Goal: Transaction & Acquisition: Purchase product/service

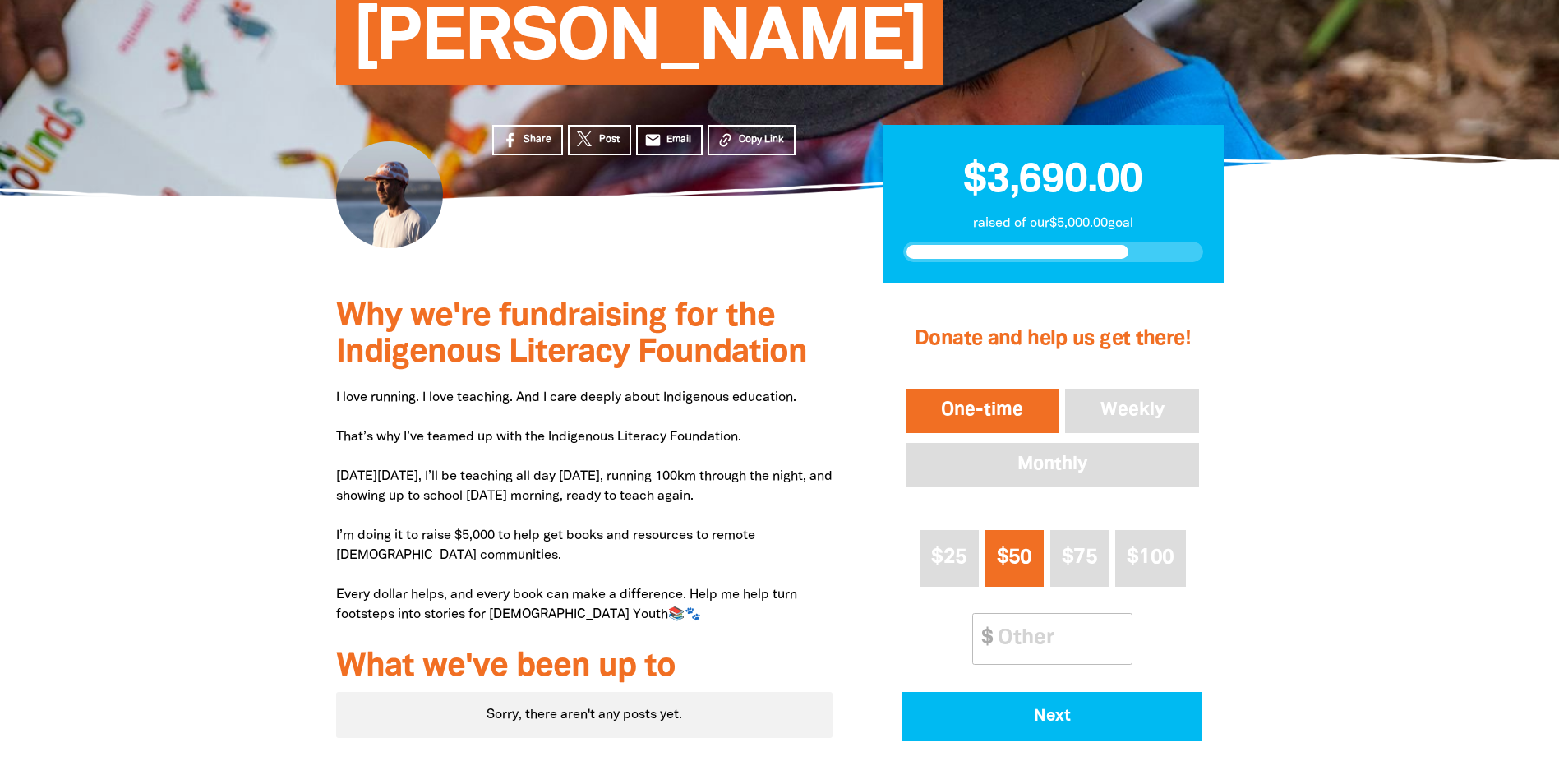
scroll to position [328, 0]
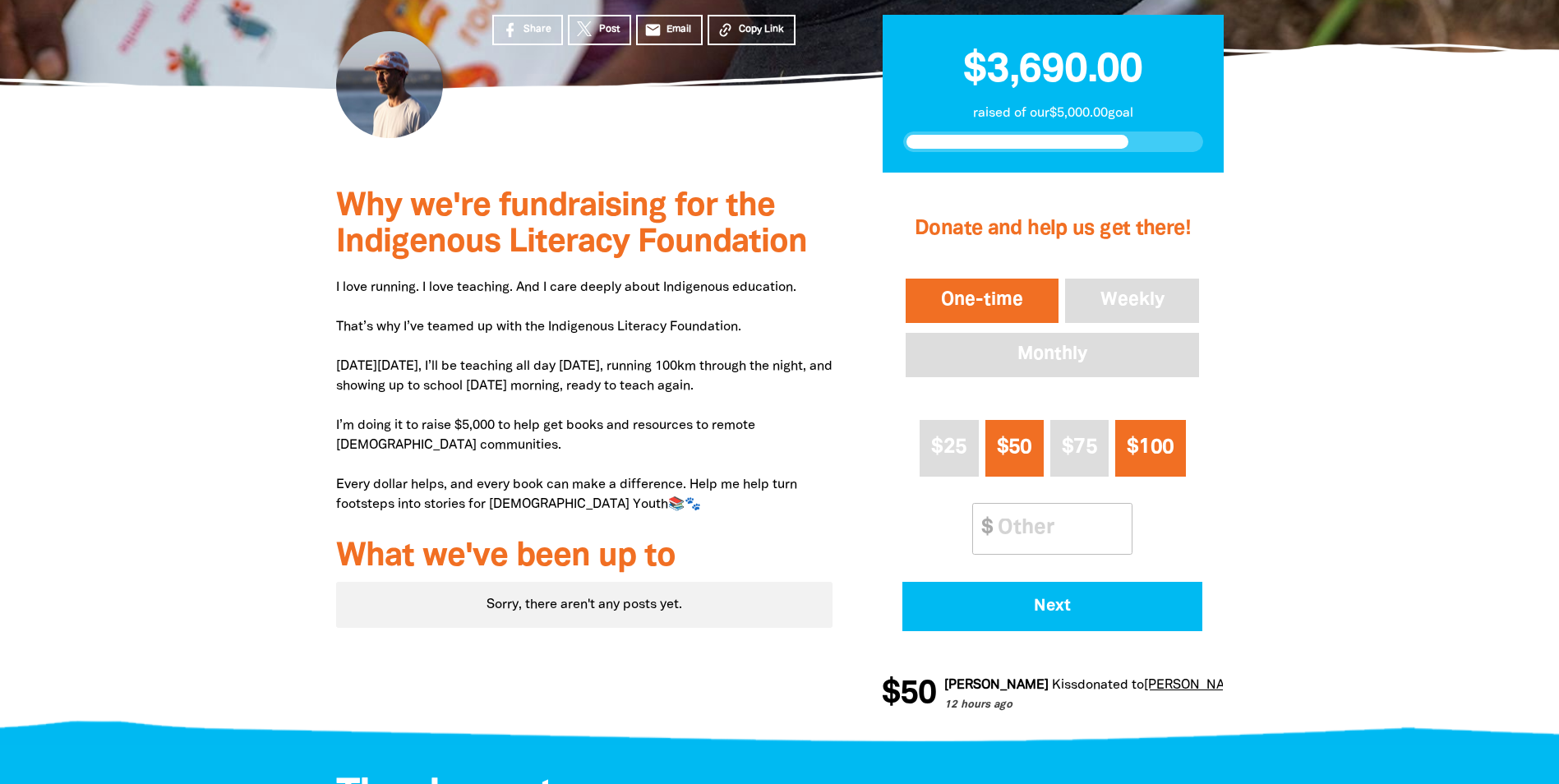
click at [1160, 457] on span "$100" at bounding box center [1151, 447] width 47 height 19
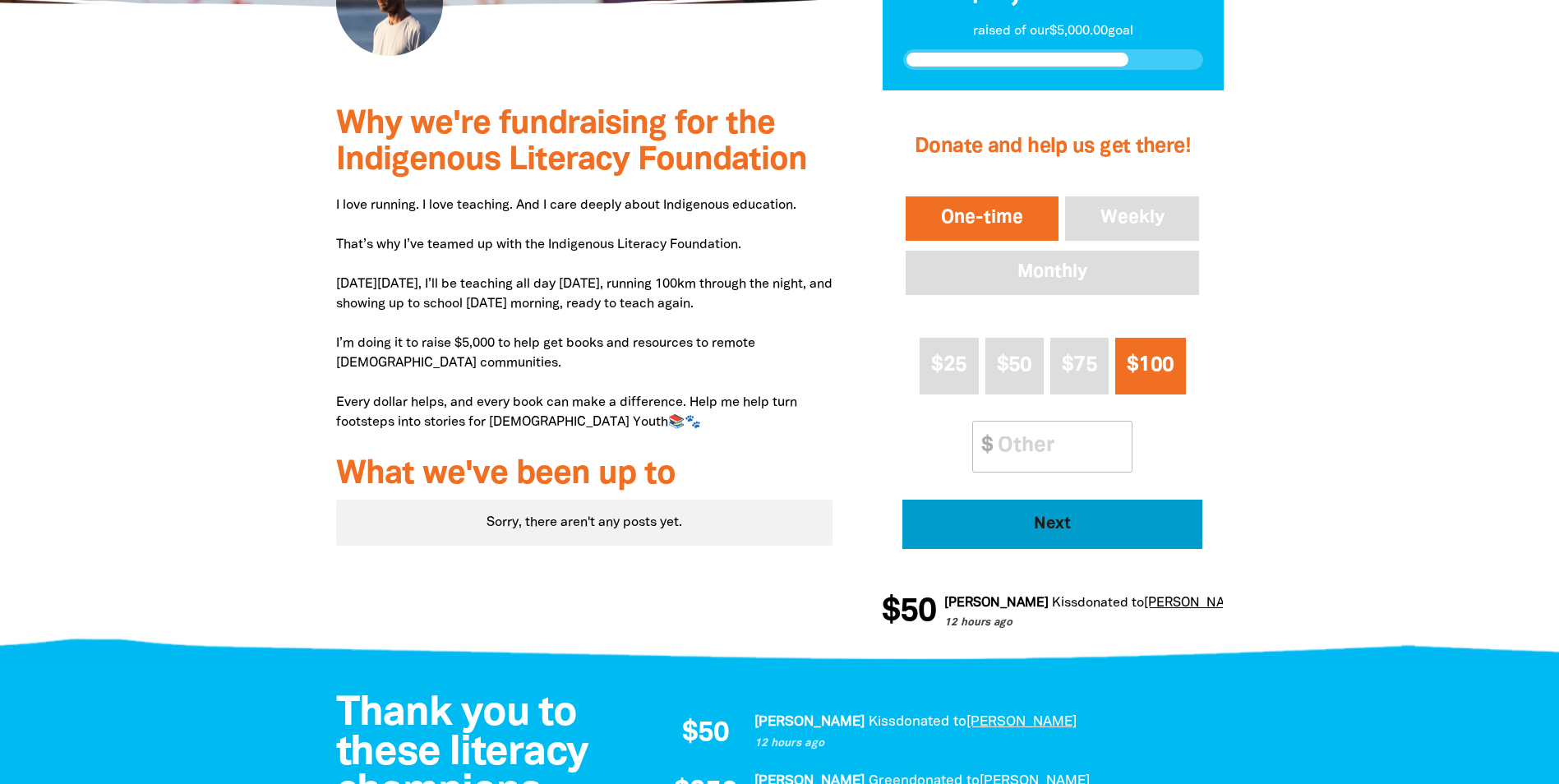
click at [1061, 519] on span "Next" at bounding box center [1053, 525] width 255 height 17
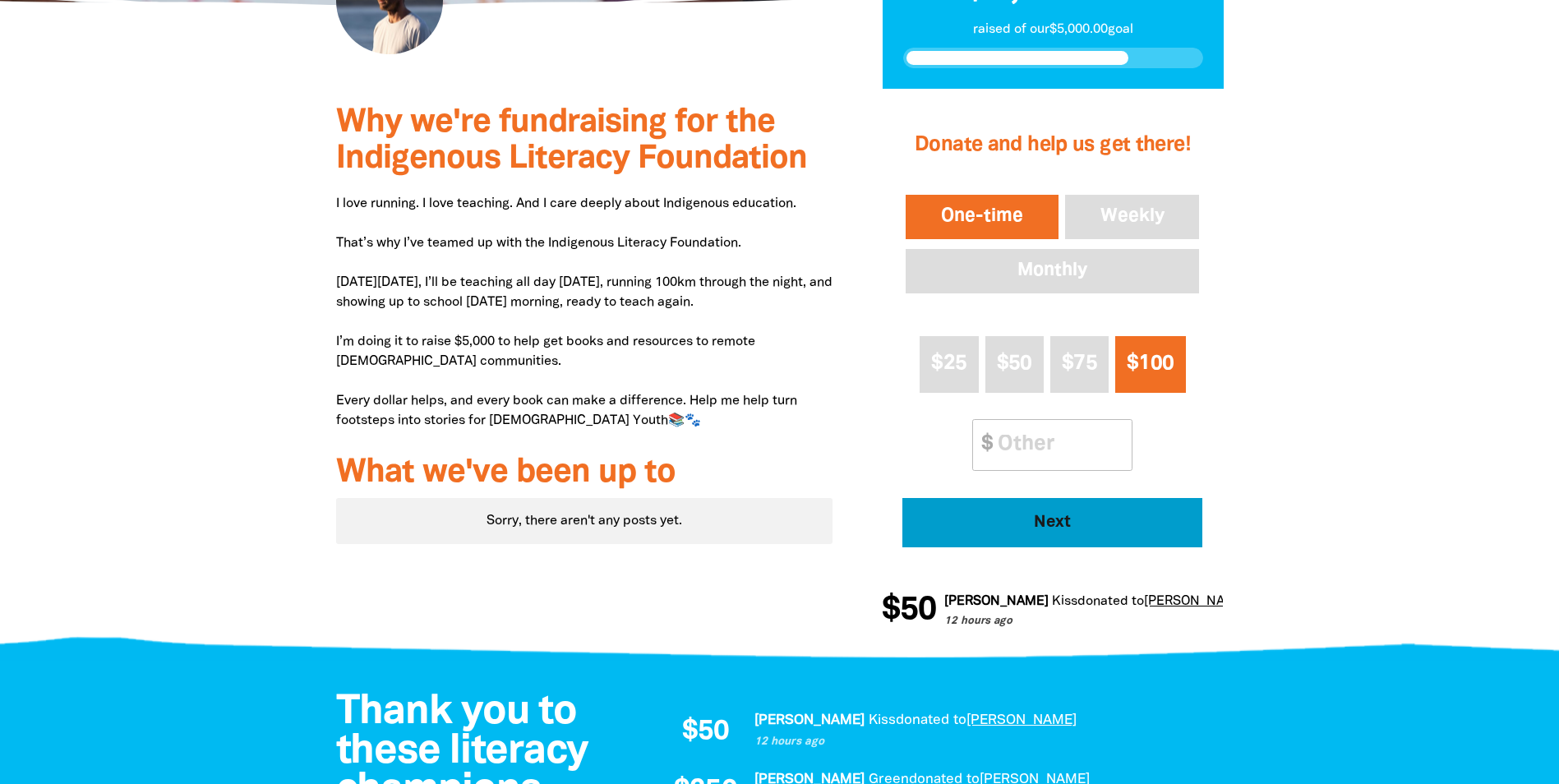
select select "AU"
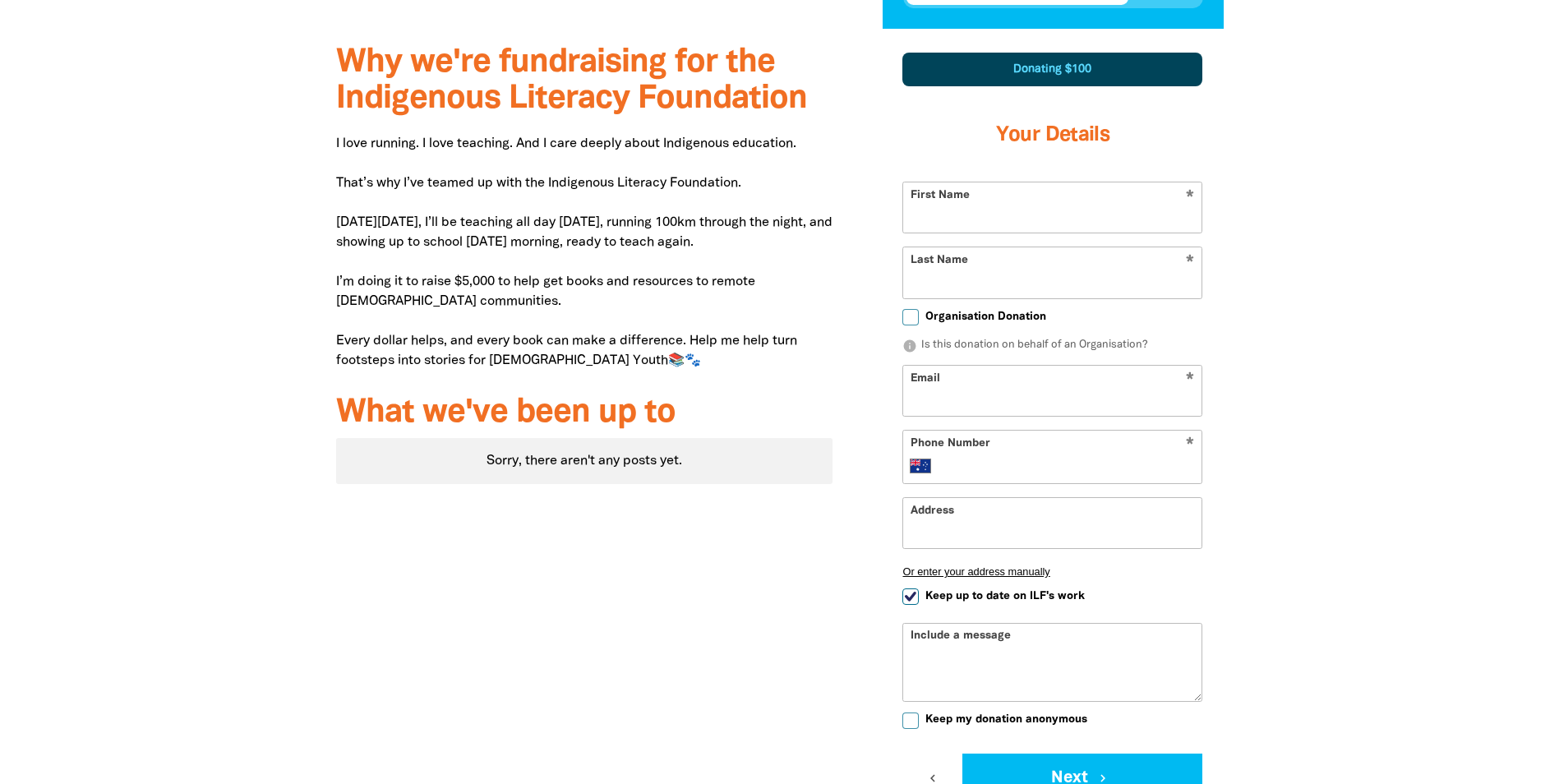
scroll to position [482, 0]
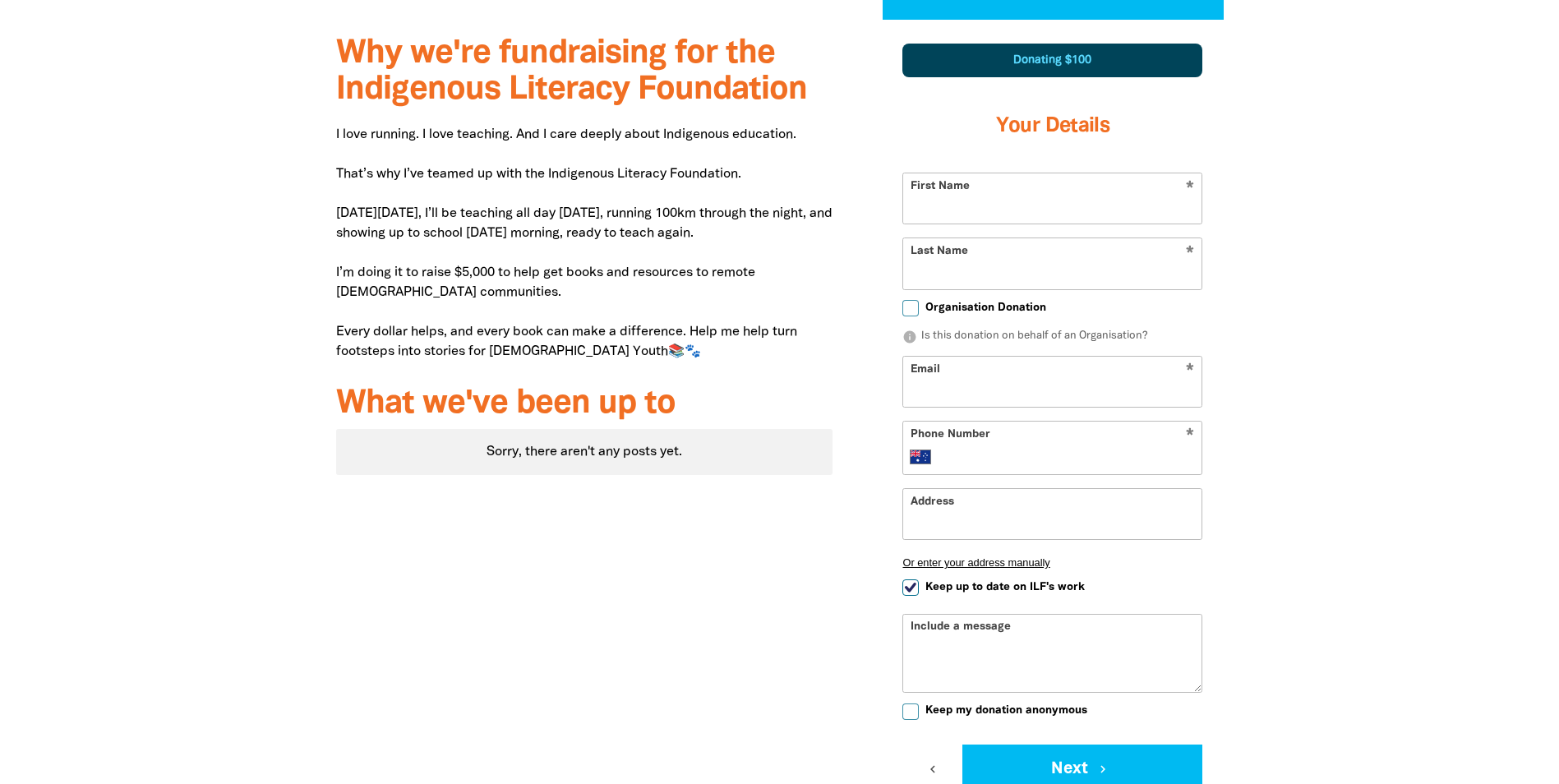
click at [1041, 206] on input "First Name" at bounding box center [1052, 198] width 299 height 50
type input "[PERSON_NAME]"
type input "[PERSON_NAME][EMAIL_ADDRESS][PERSON_NAME][DOMAIN_NAME]"
type input "[PHONE_NUMBER]"
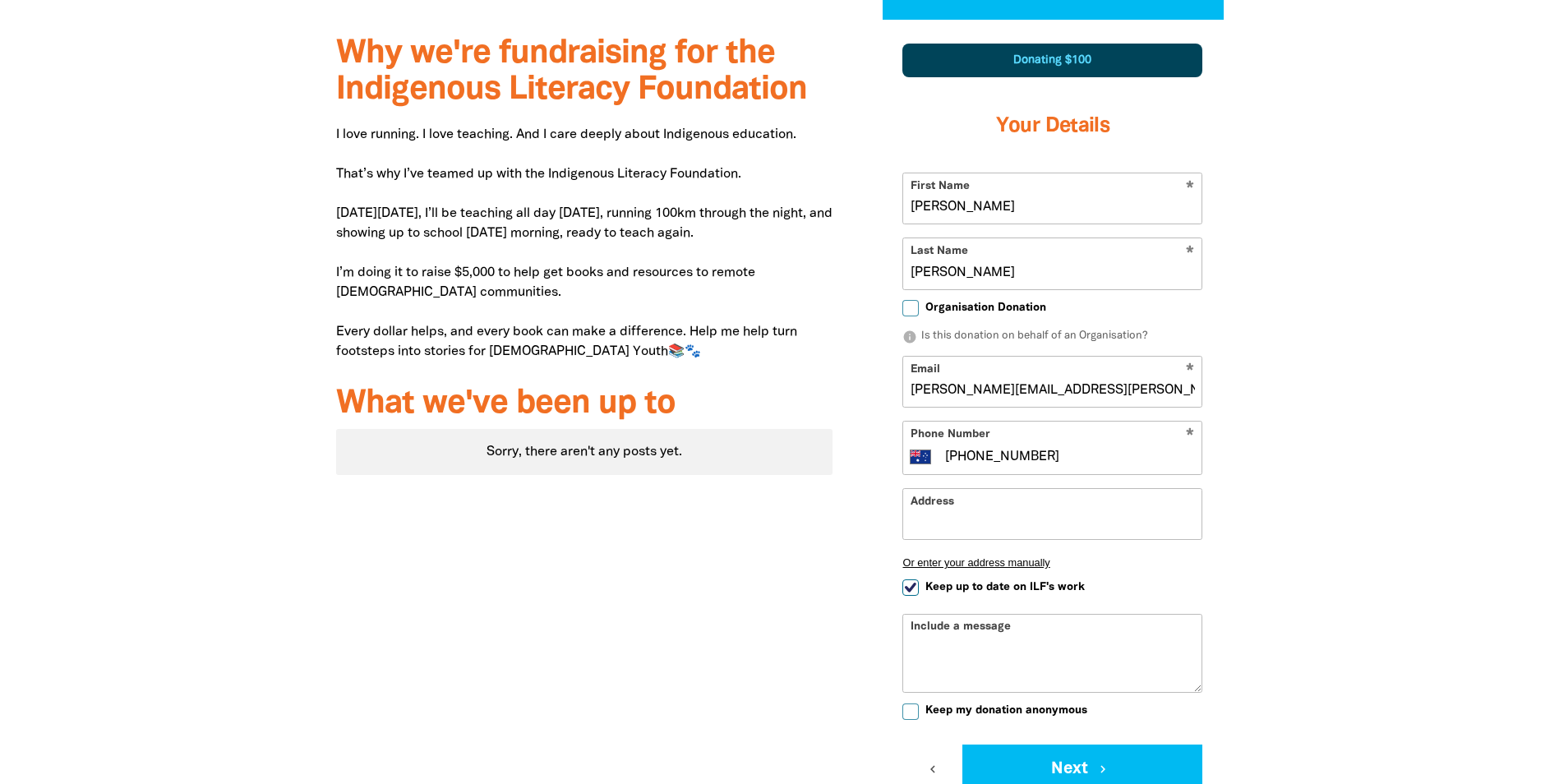
type input "[STREET_ADDRESS][PERSON_NAME]"
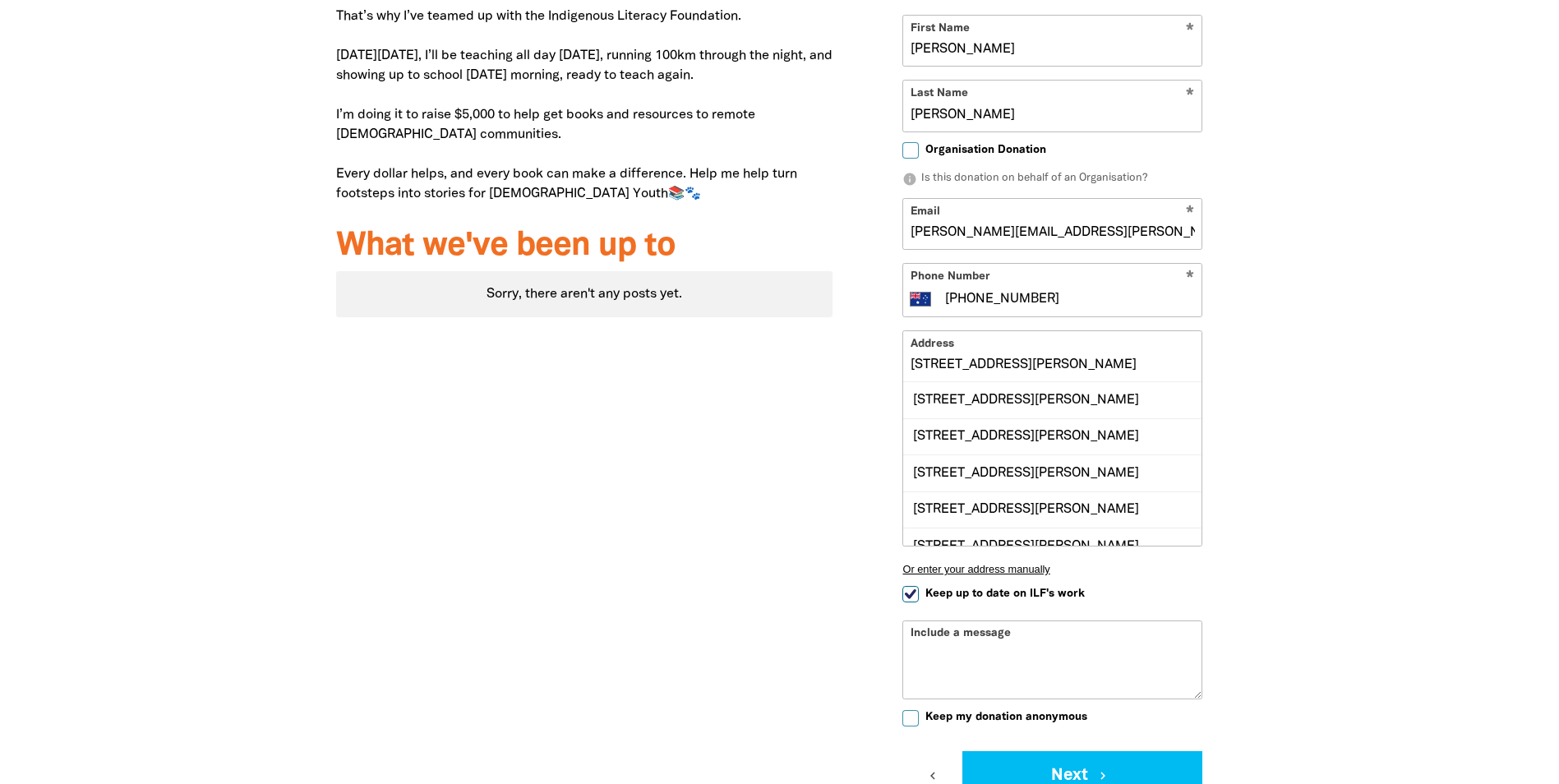
scroll to position [646, 0]
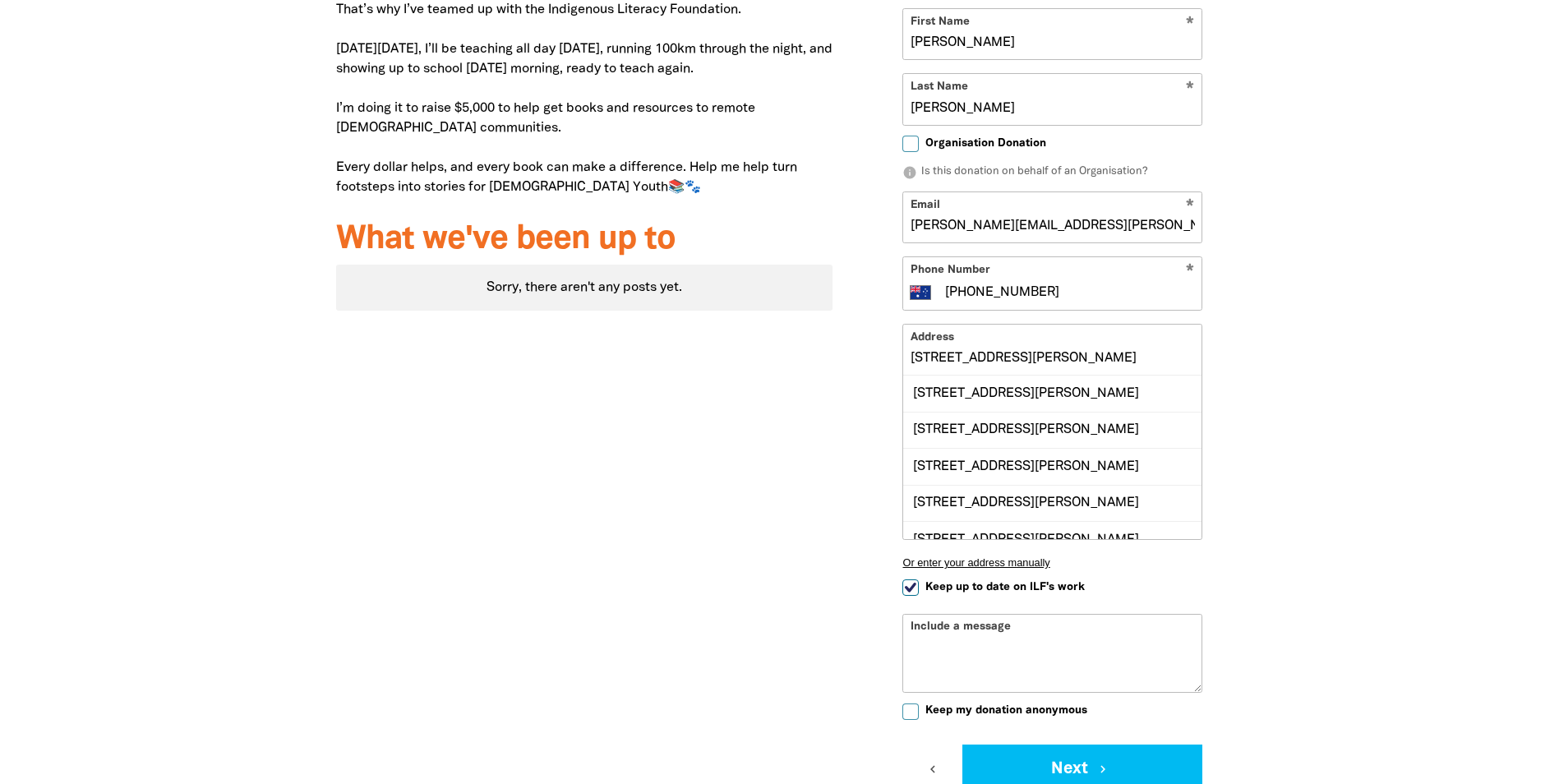
click at [1038, 294] on input "[PHONE_NUMBER]" at bounding box center [1069, 292] width 251 height 20
click at [1340, 372] on div at bounding box center [780, 377] width 1559 height 1043
click at [1385, 408] on div at bounding box center [780, 377] width 1559 height 1043
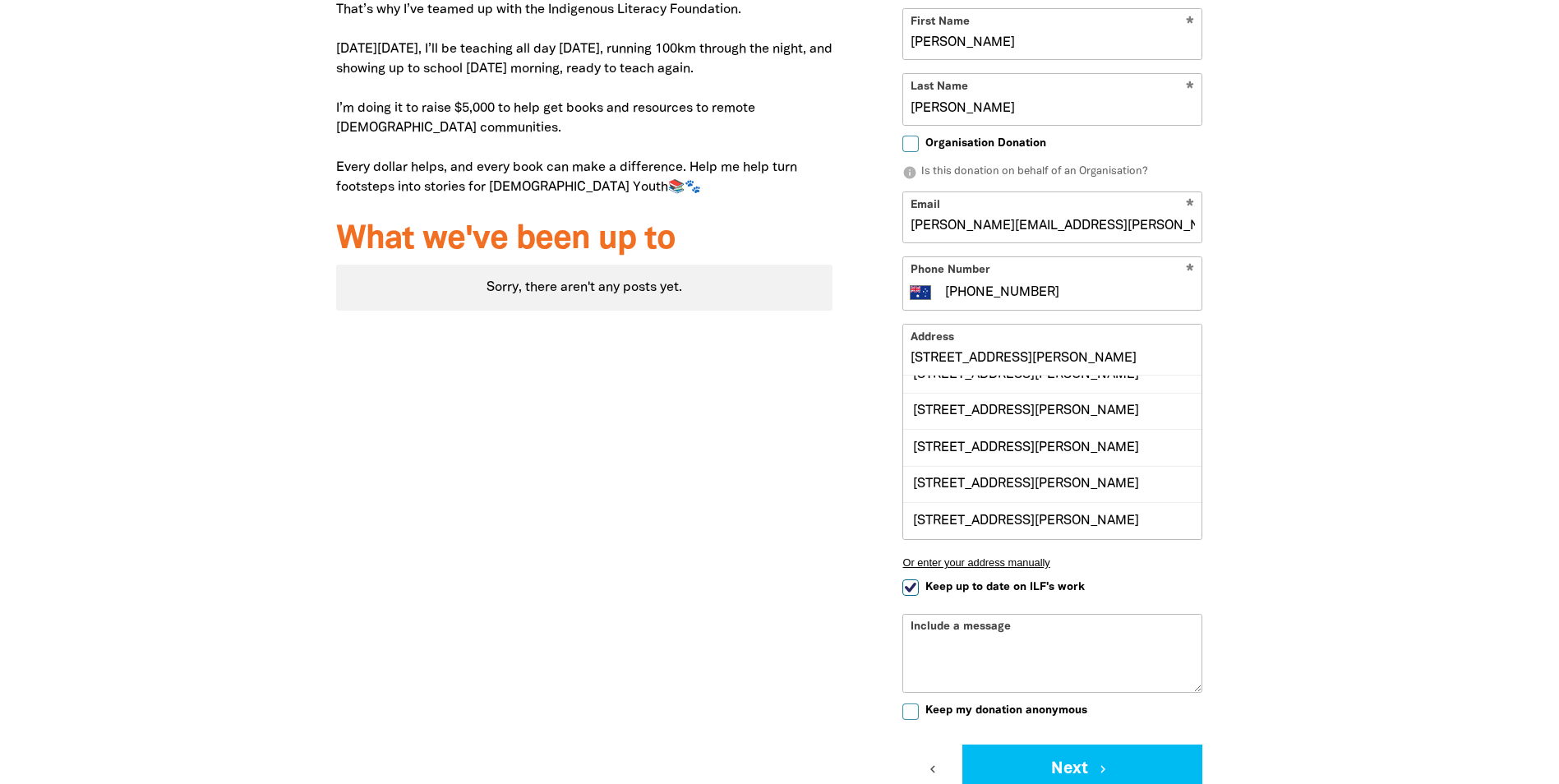
scroll to position [0, 0]
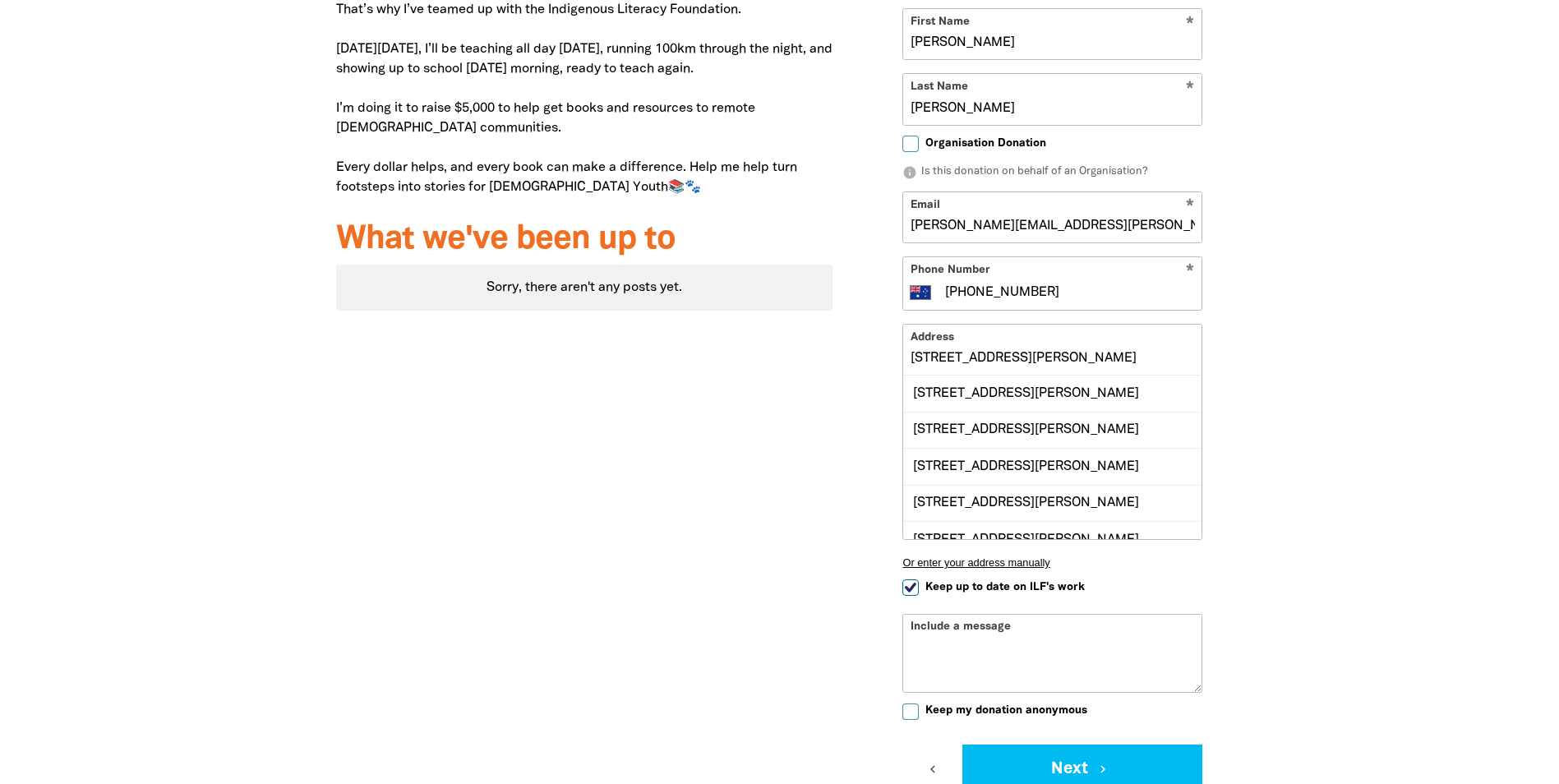
drag, startPoint x: 1022, startPoint y: 357, endPoint x: 861, endPoint y: 357, distance: 161.0
click at [861, 357] on div "1 2 3 Donating $100 Your Details * First Name [PERSON_NAME] * Last Name [PERSON…" at bounding box center [1053, 377] width 391 height 1043
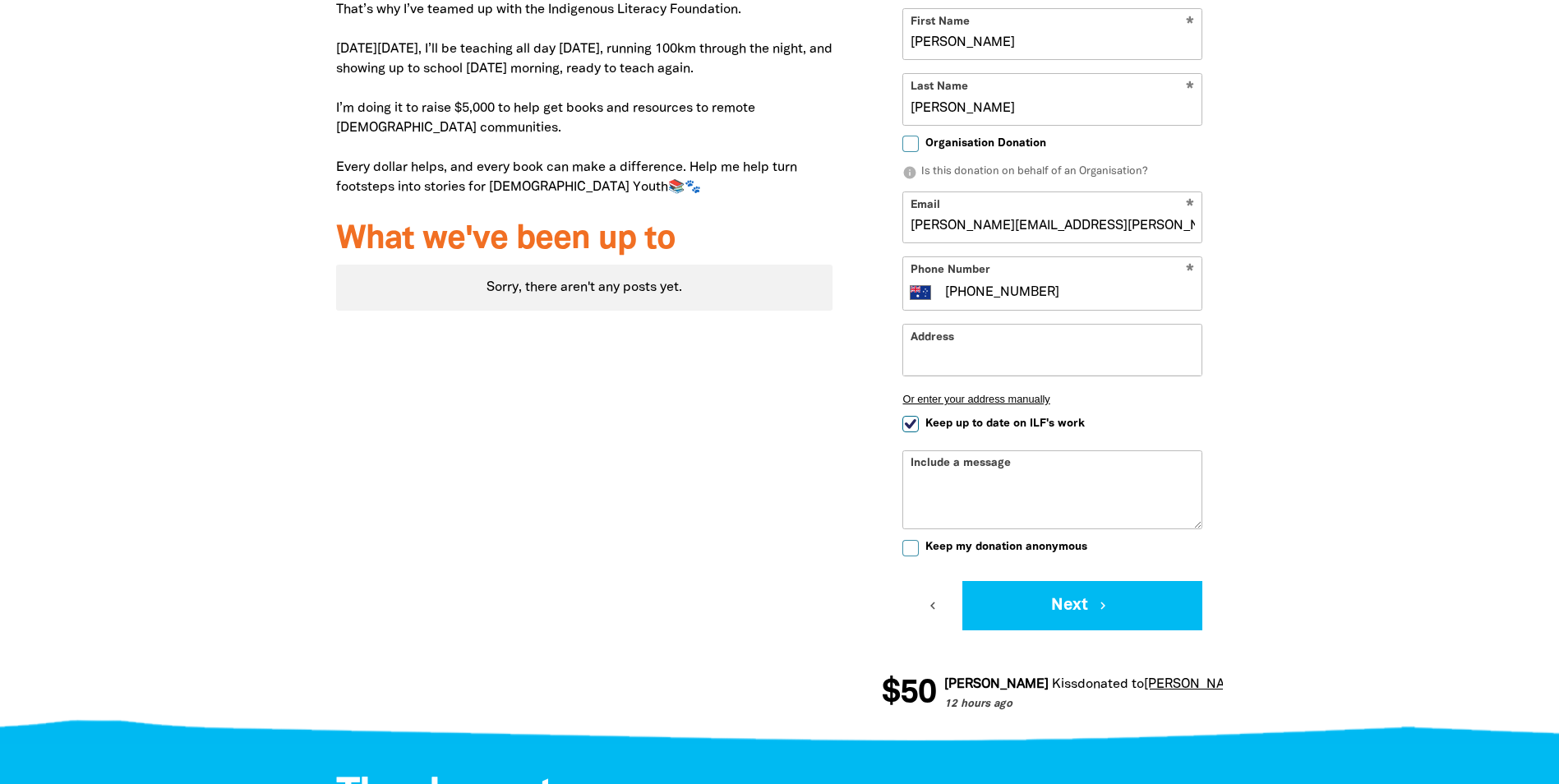
drag, startPoint x: 1360, startPoint y: 371, endPoint x: 1342, endPoint y: 374, distance: 18.2
click at [1356, 372] on div at bounding box center [780, 295] width 1559 height 880
click at [974, 357] on input "Address" at bounding box center [1052, 350] width 299 height 50
click at [1312, 363] on div at bounding box center [780, 295] width 1559 height 880
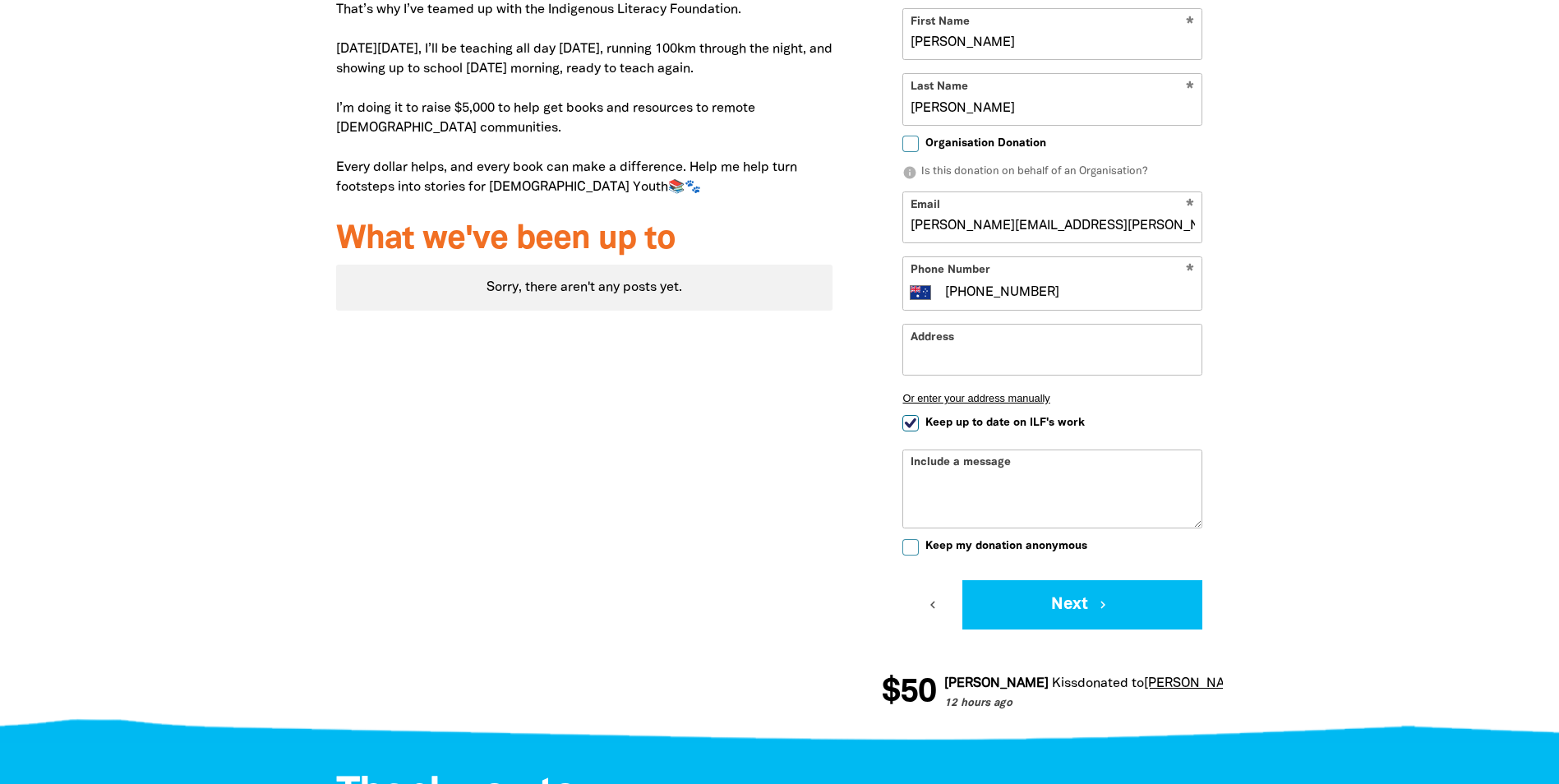
click at [1002, 460] on div "Include a message" at bounding box center [1052, 488] width 300 height 79
drag, startPoint x: 926, startPoint y: 471, endPoint x: 940, endPoint y: 472, distance: 14.0
click at [927, 472] on div "Include a message" at bounding box center [1052, 488] width 300 height 79
click at [943, 461] on div "Include a message" at bounding box center [1052, 488] width 300 height 79
click at [958, 485] on textarea "Include a message" at bounding box center [1052, 501] width 299 height 53
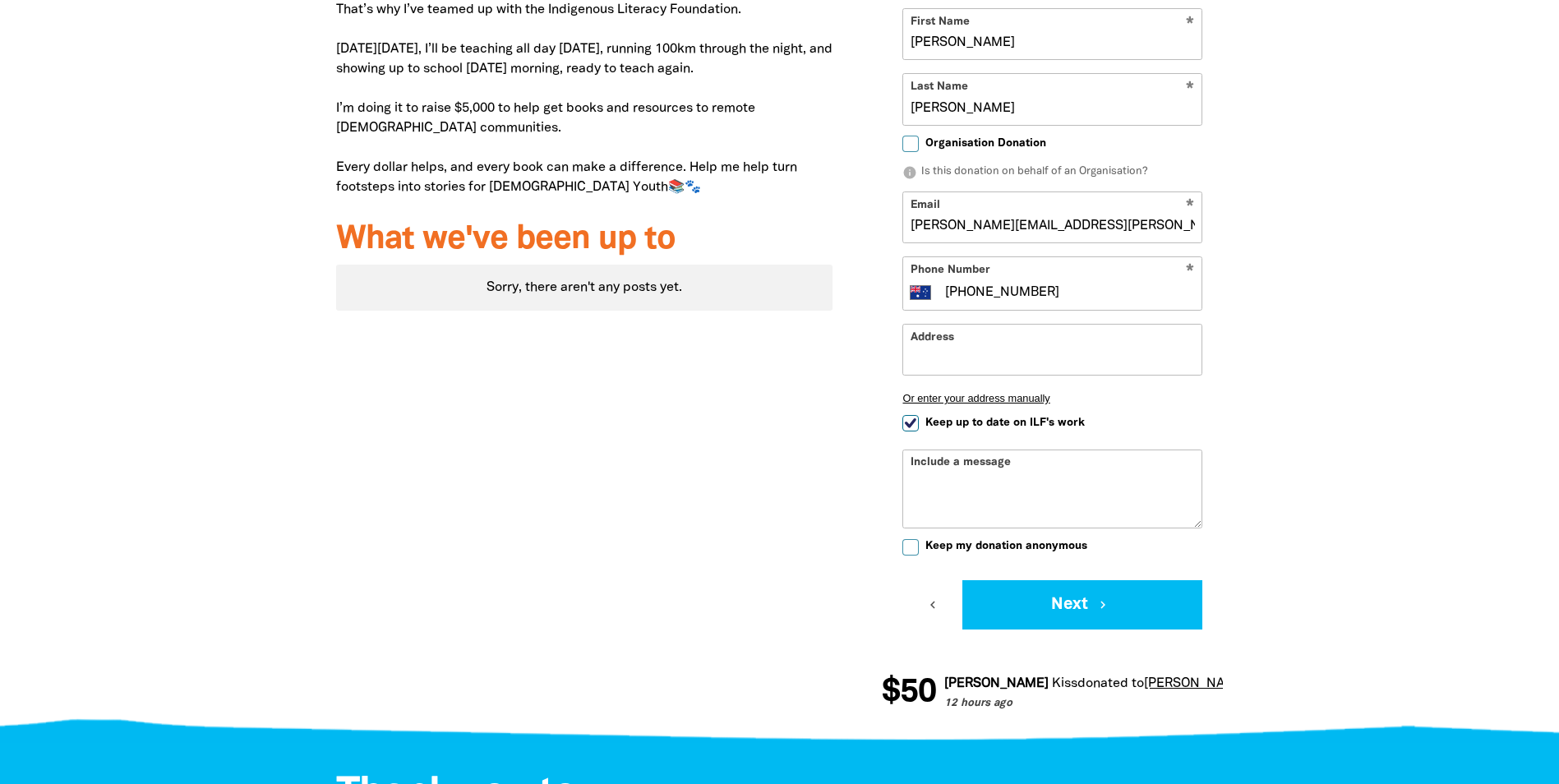
click at [913, 419] on input "Keep up to date on ILF's work" at bounding box center [911, 423] width 17 height 17
checkbox input "false"
click at [948, 482] on textarea "Include a message" at bounding box center [1052, 501] width 299 height 53
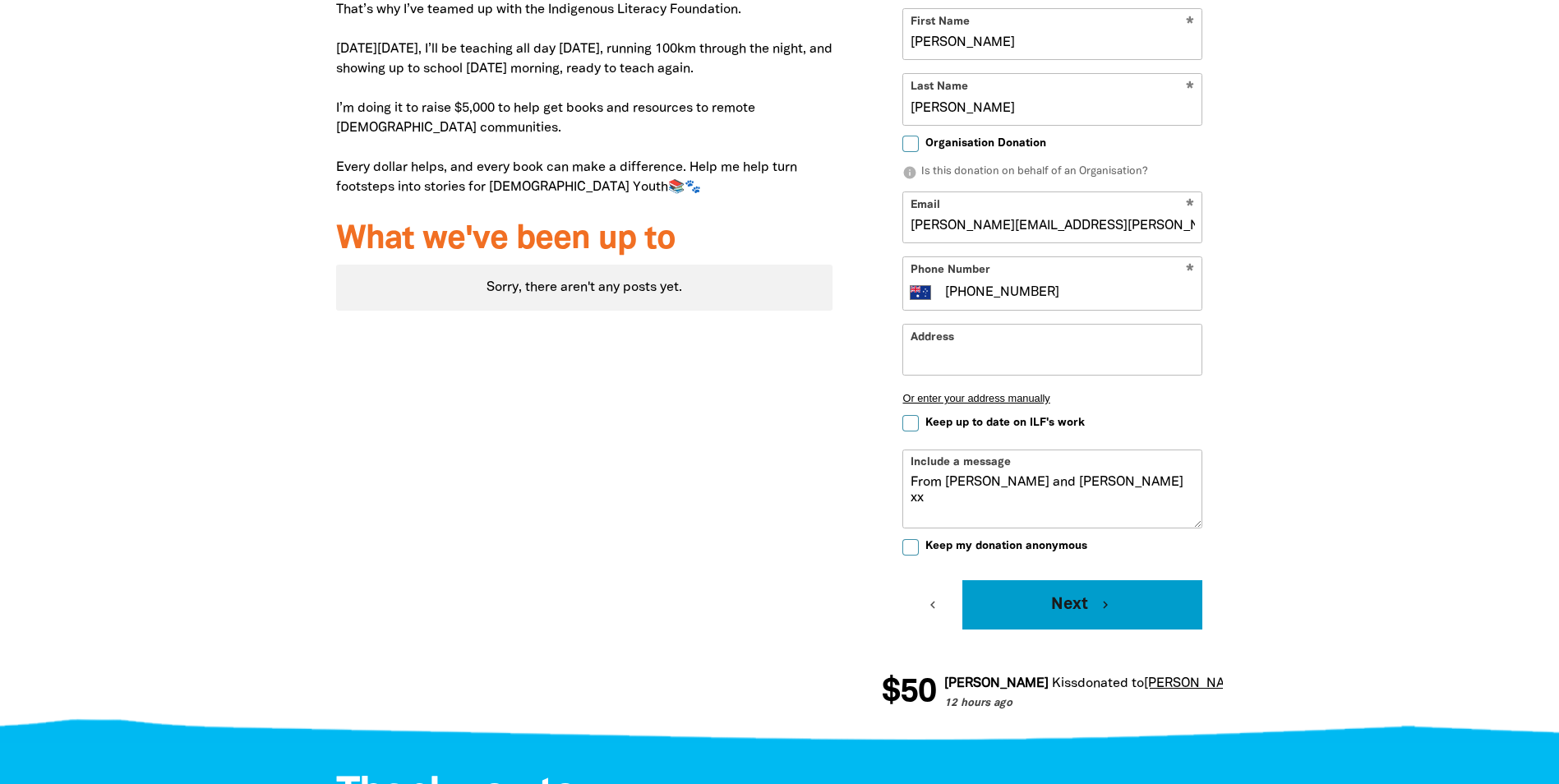
type textarea "From [PERSON_NAME] and [PERSON_NAME] xx"
click at [1124, 610] on button "Next chevron_right" at bounding box center [1083, 605] width 240 height 49
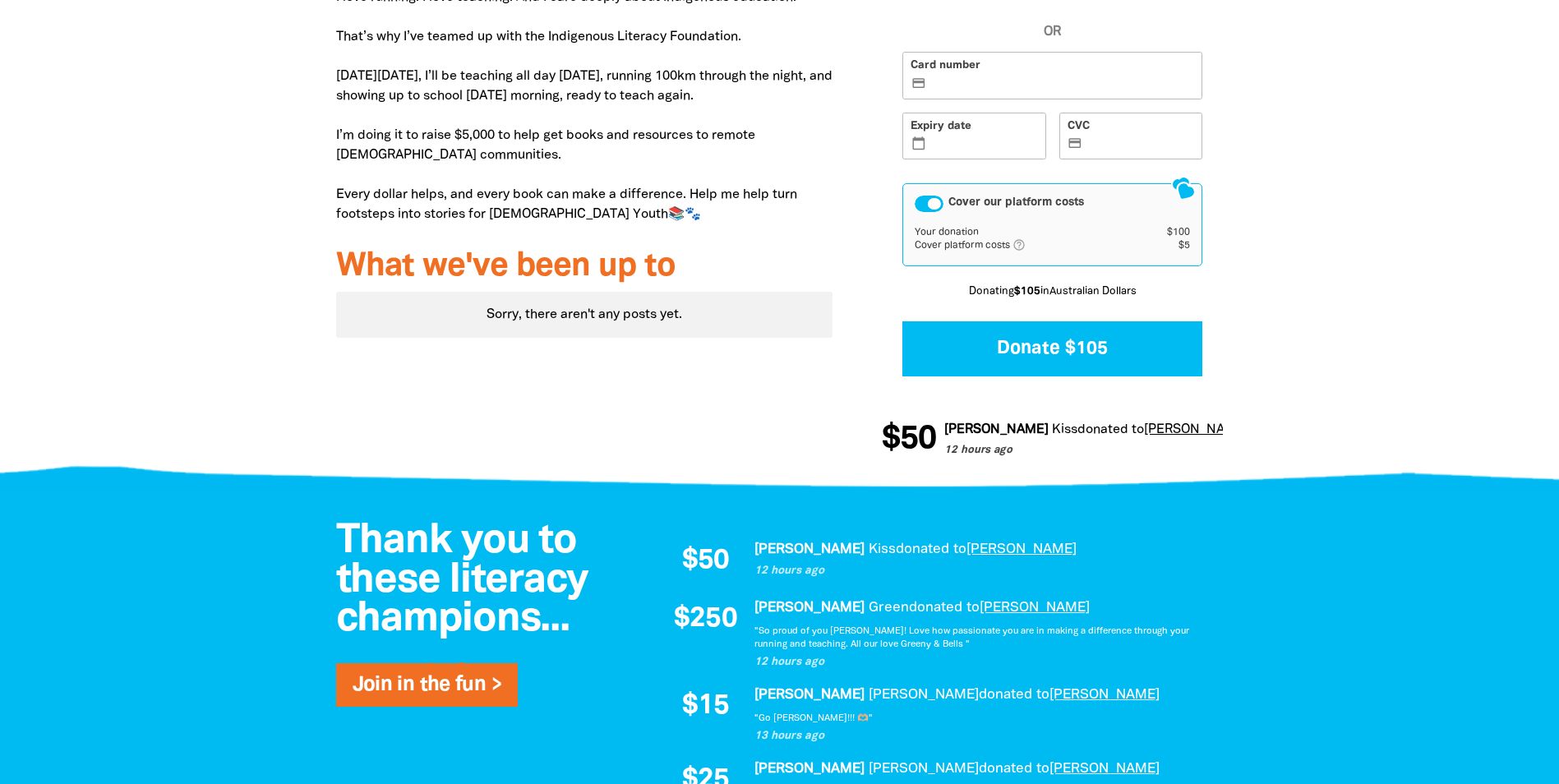
scroll to position [368, 0]
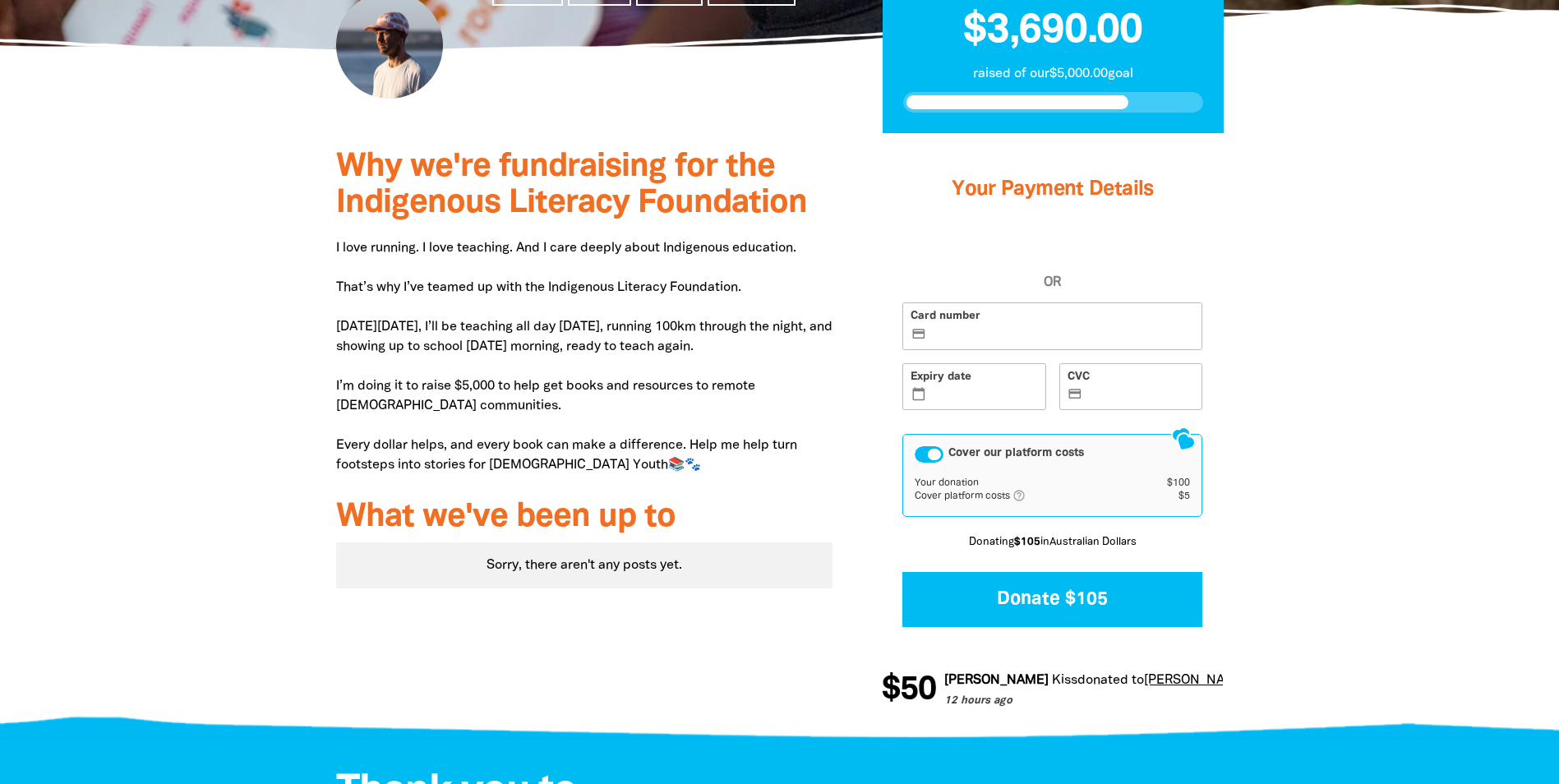
click at [1031, 326] on label "Card number credit_card" at bounding box center [1052, 326] width 300 height 47
click at [1031, 327] on input "Card number credit_card" at bounding box center [1061, 327] width 265 height 1
click at [1306, 365] on div at bounding box center [780, 432] width 1559 height 599
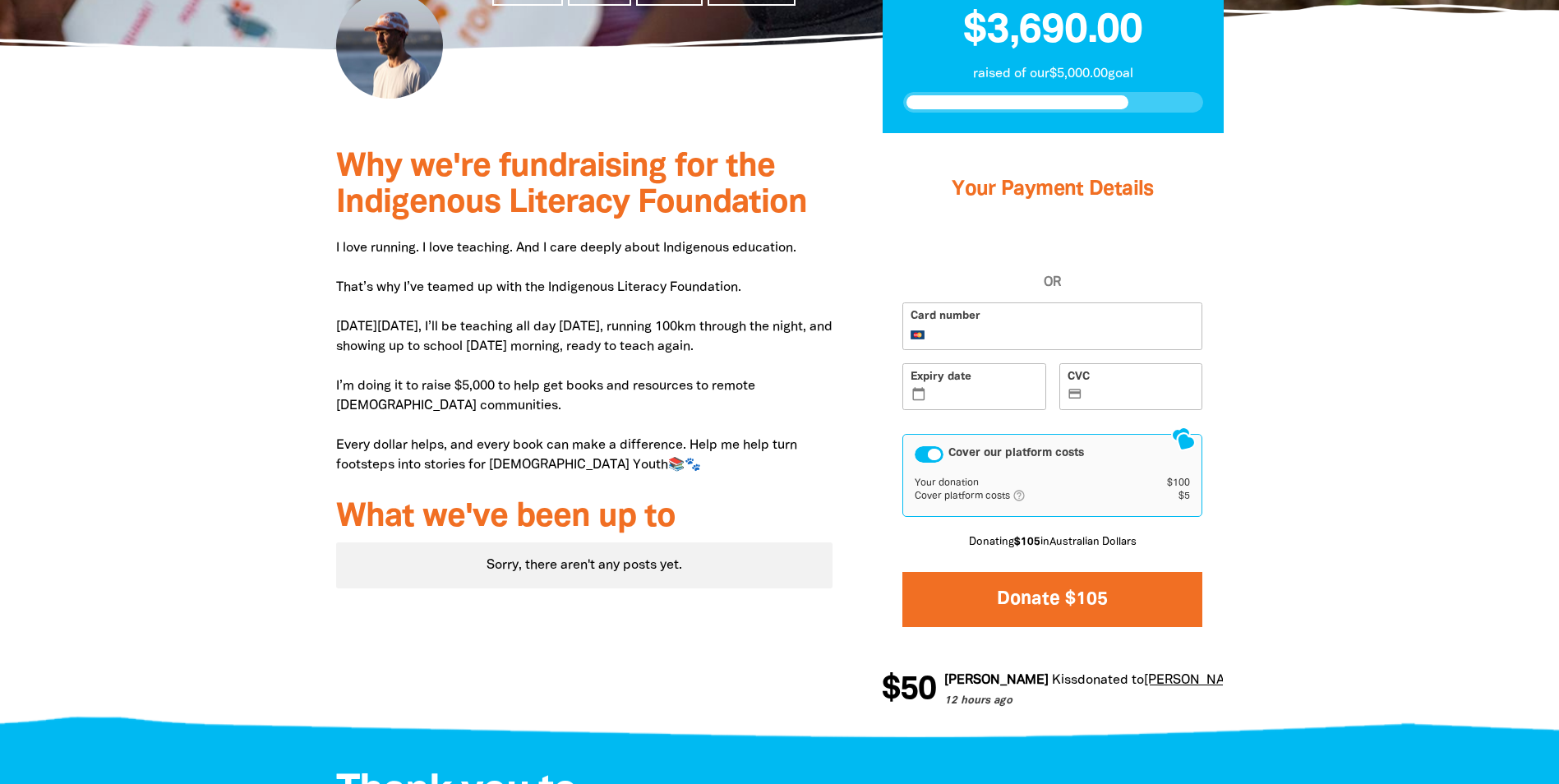
click at [1074, 599] on button "Donate $105" at bounding box center [1052, 599] width 300 height 55
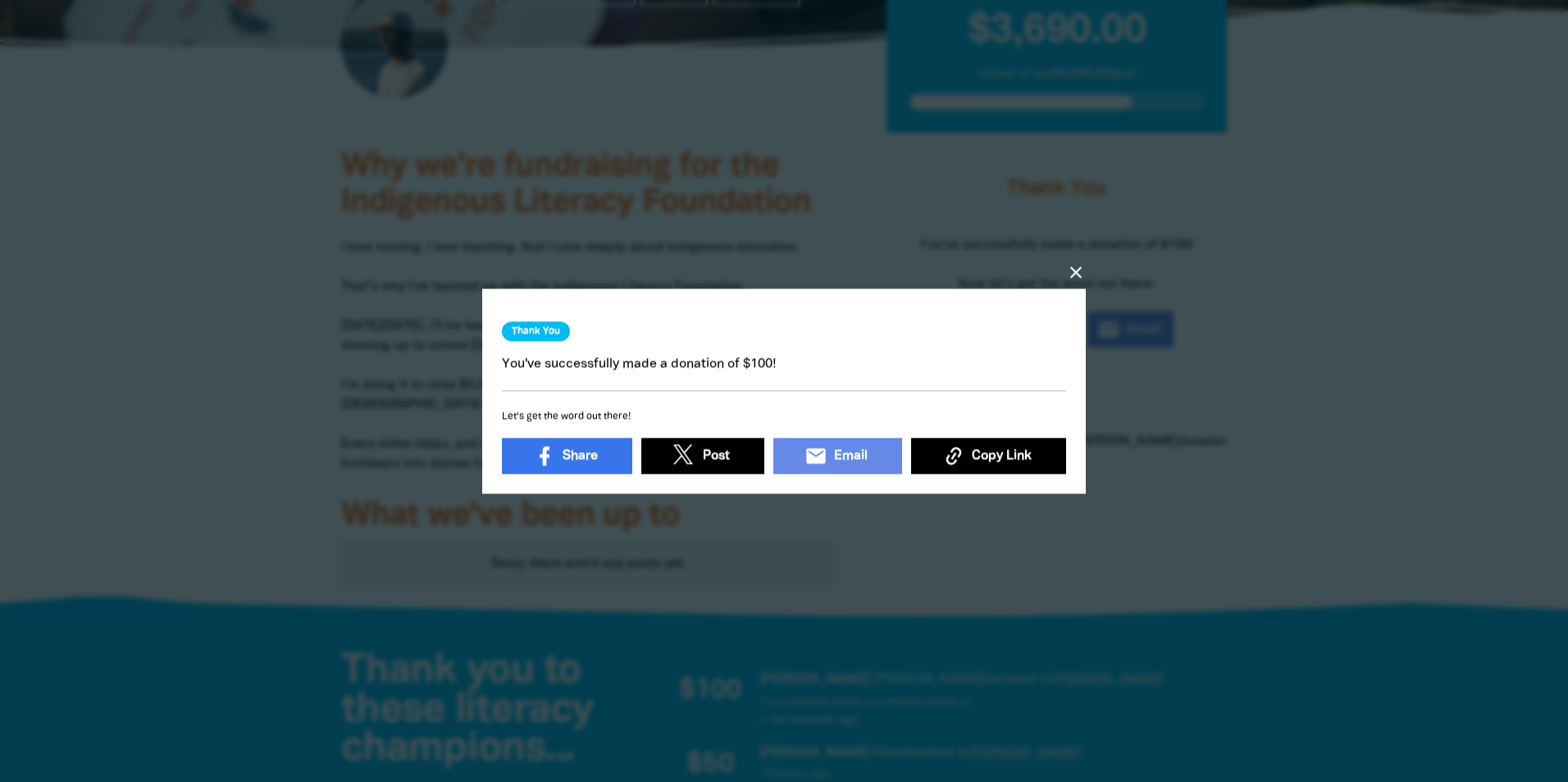
click at [1078, 264] on icon "close" at bounding box center [1075, 272] width 19 height 19
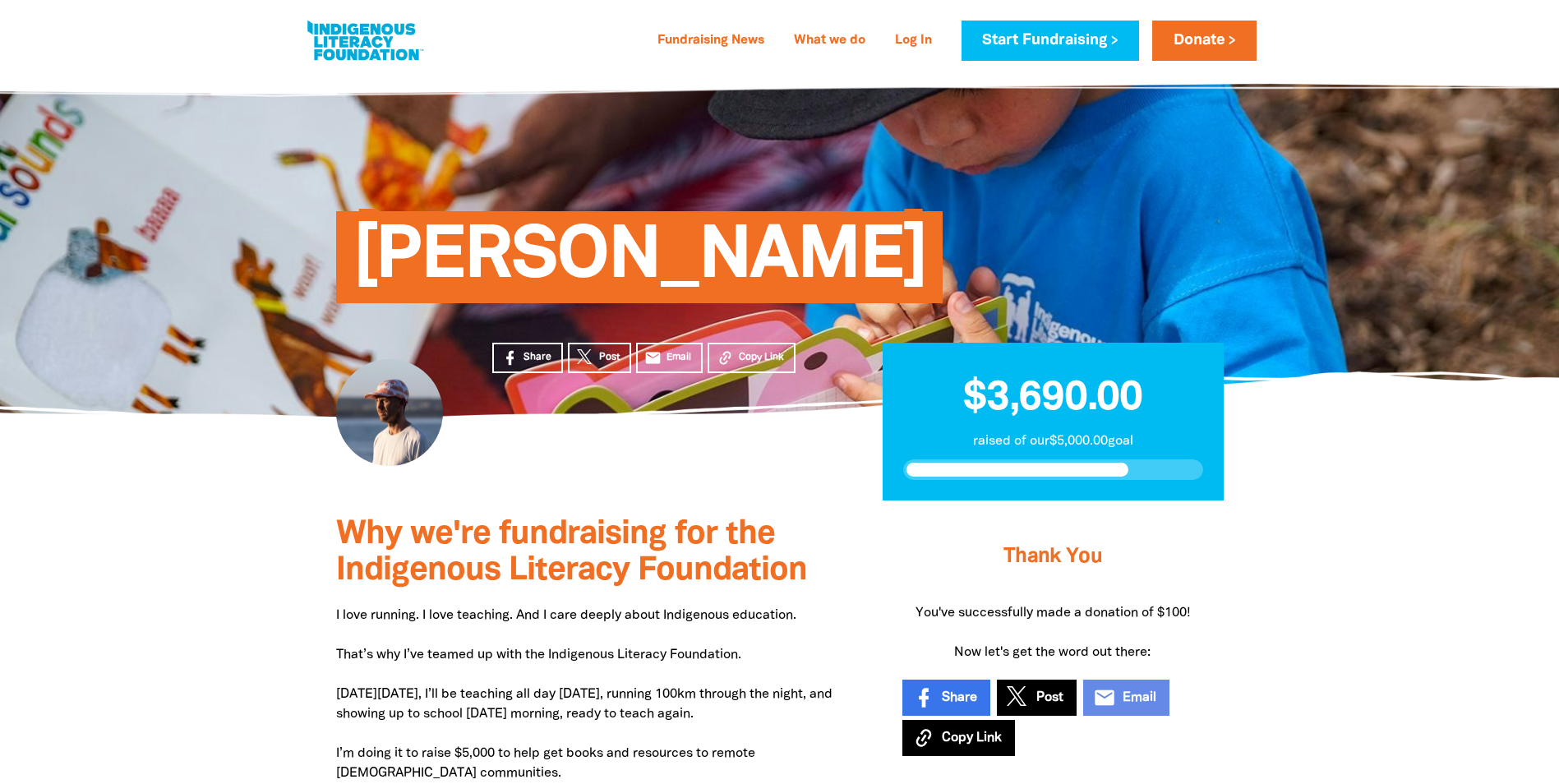
scroll to position [0, 0]
